Goal: Task Accomplishment & Management: Manage account settings

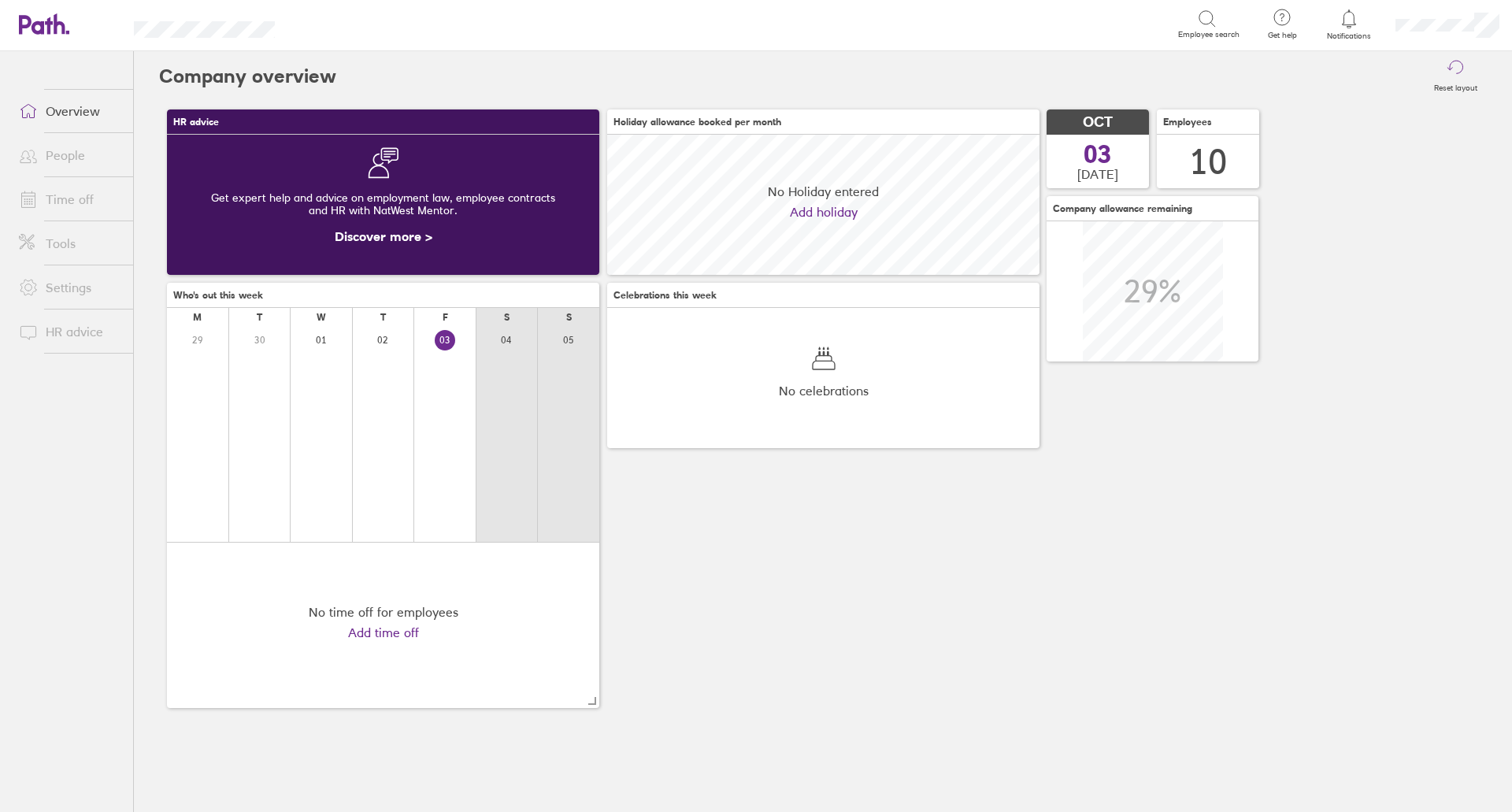
scroll to position [140, 432]
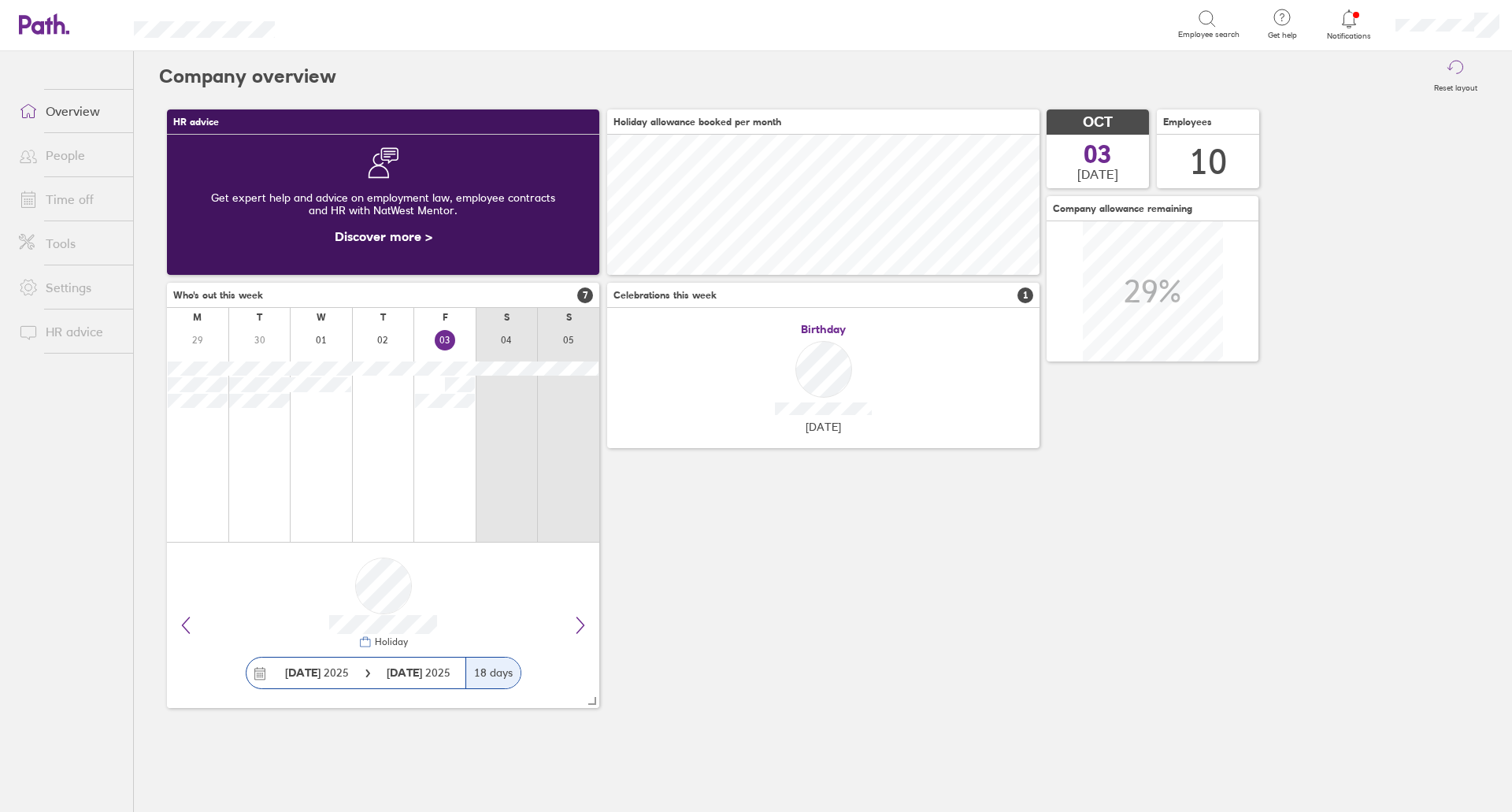
click at [53, 198] on link "Time off" at bounding box center [69, 200] width 127 height 32
